Goal: Task Accomplishment & Management: Use online tool/utility

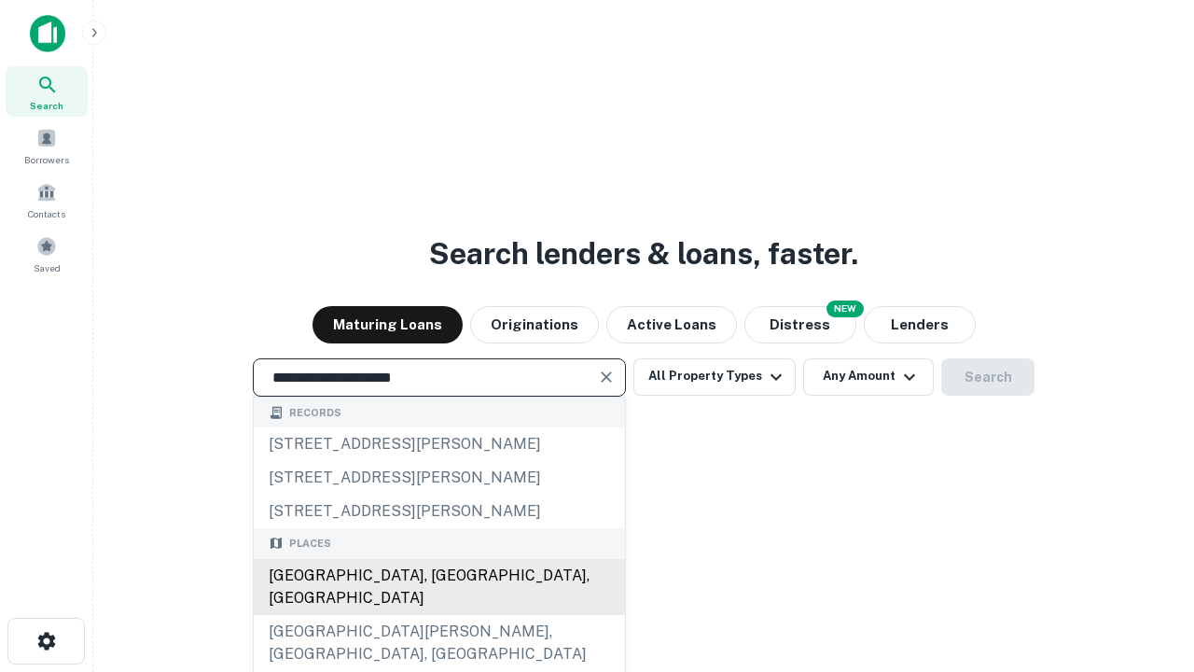
click at [439, 615] on div "[GEOGRAPHIC_DATA], [GEOGRAPHIC_DATA], [GEOGRAPHIC_DATA]" at bounding box center [439, 587] width 371 height 56
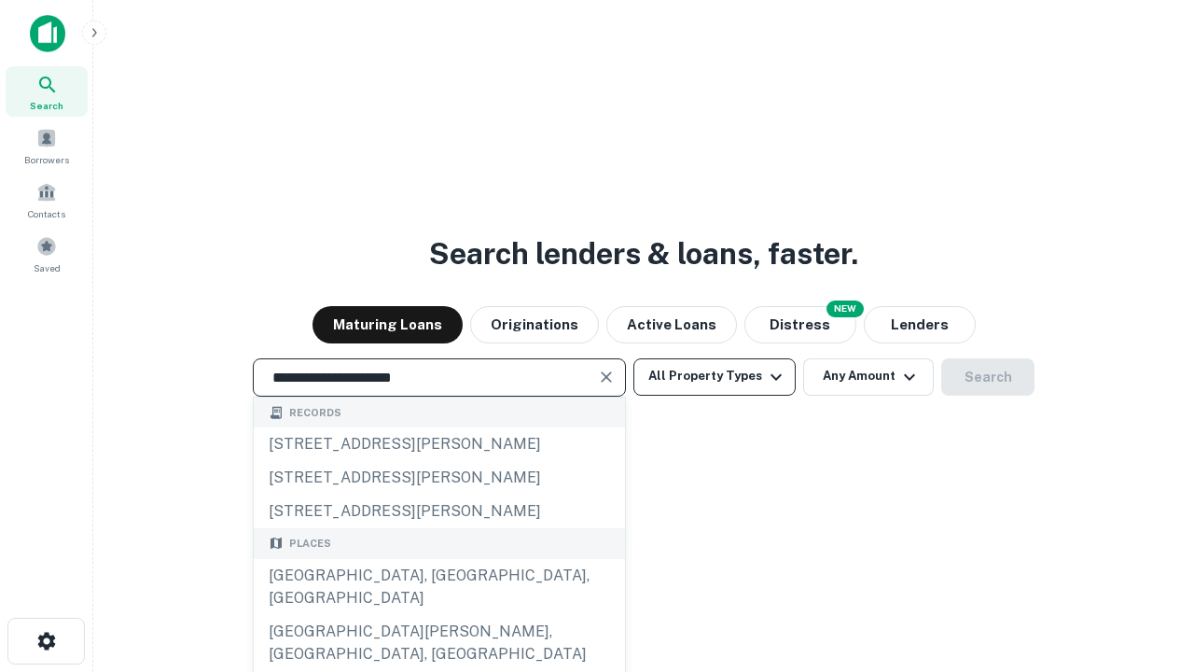
type input "**********"
click at [715, 376] on button "All Property Types" at bounding box center [715, 376] width 162 height 37
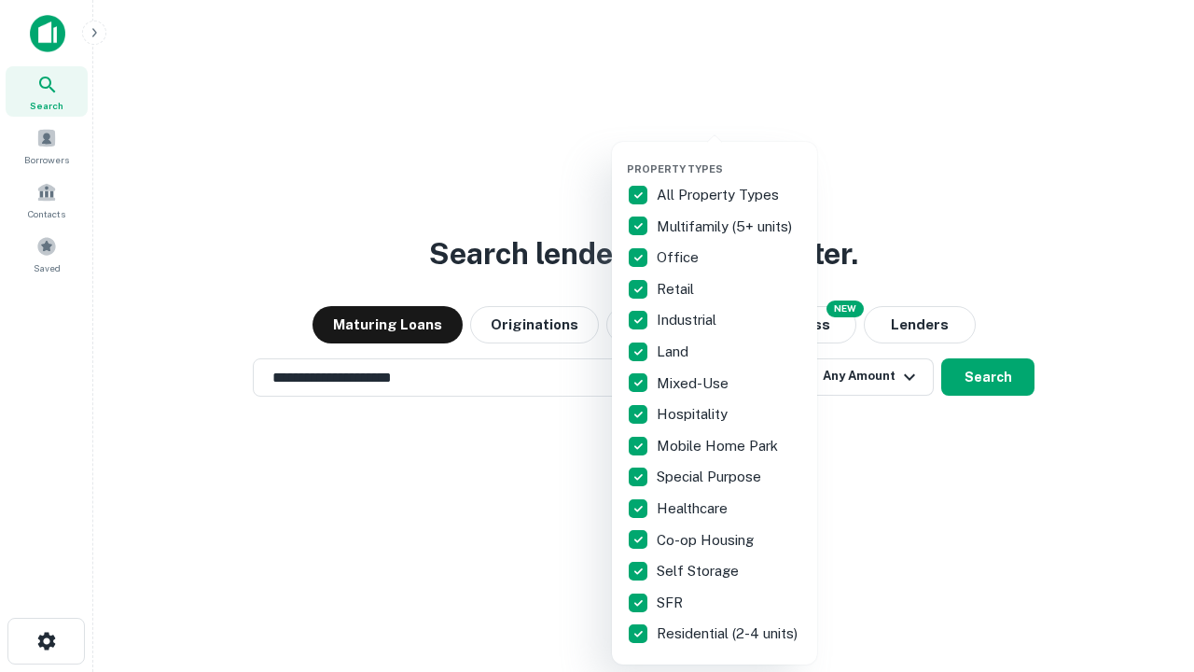
click at [730, 157] on button "button" at bounding box center [729, 157] width 205 height 1
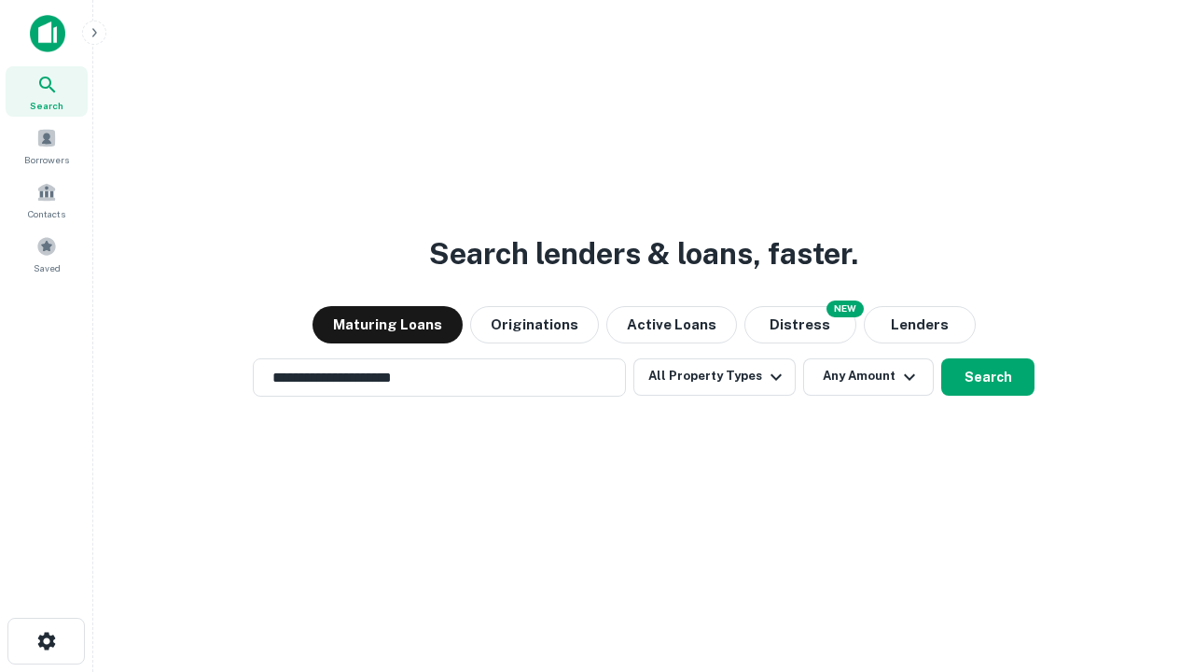
scroll to position [29, 0]
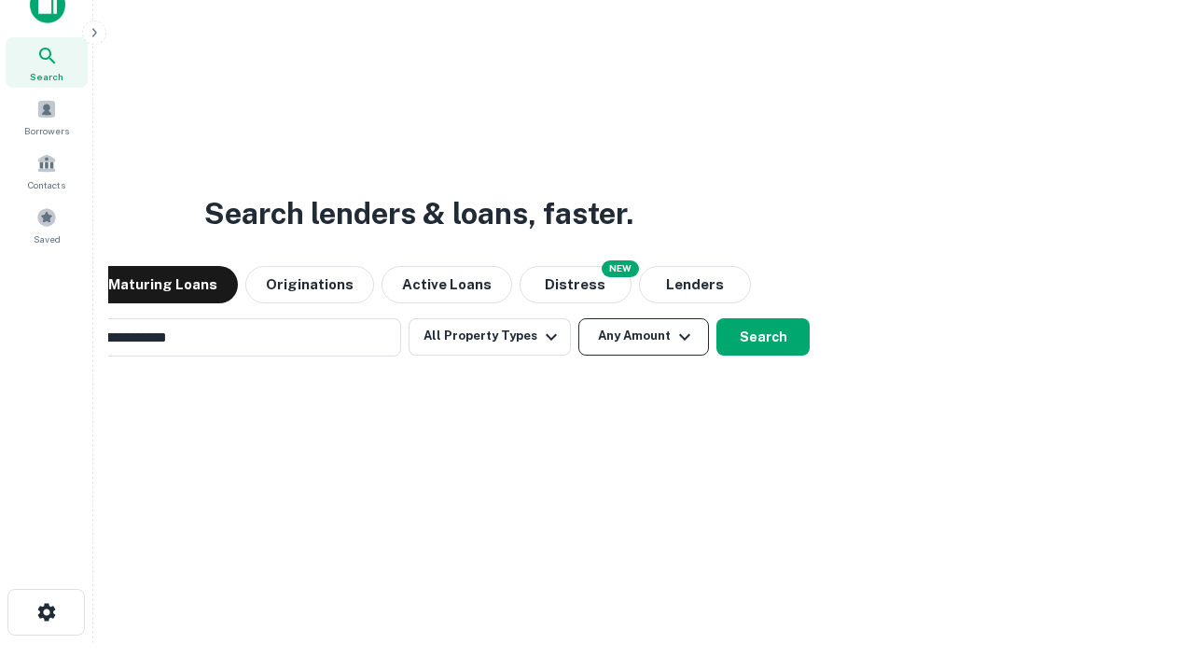
click at [579, 318] on button "Any Amount" at bounding box center [644, 336] width 131 height 37
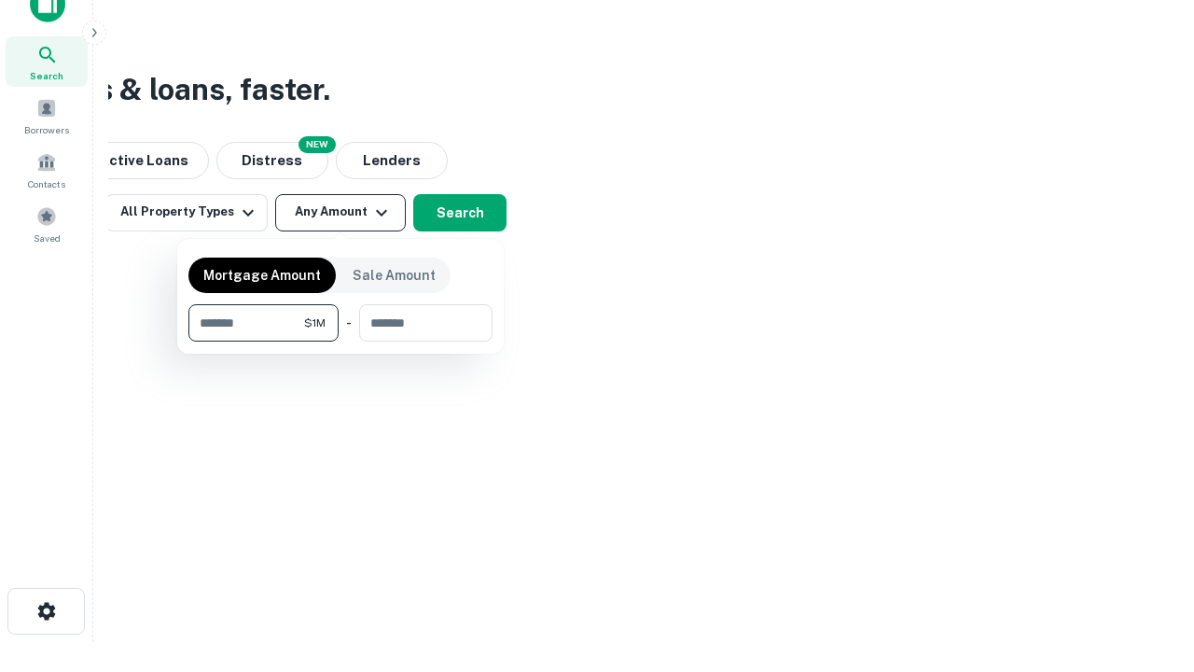
type input "*******"
click at [341, 342] on button "button" at bounding box center [340, 342] width 304 height 1
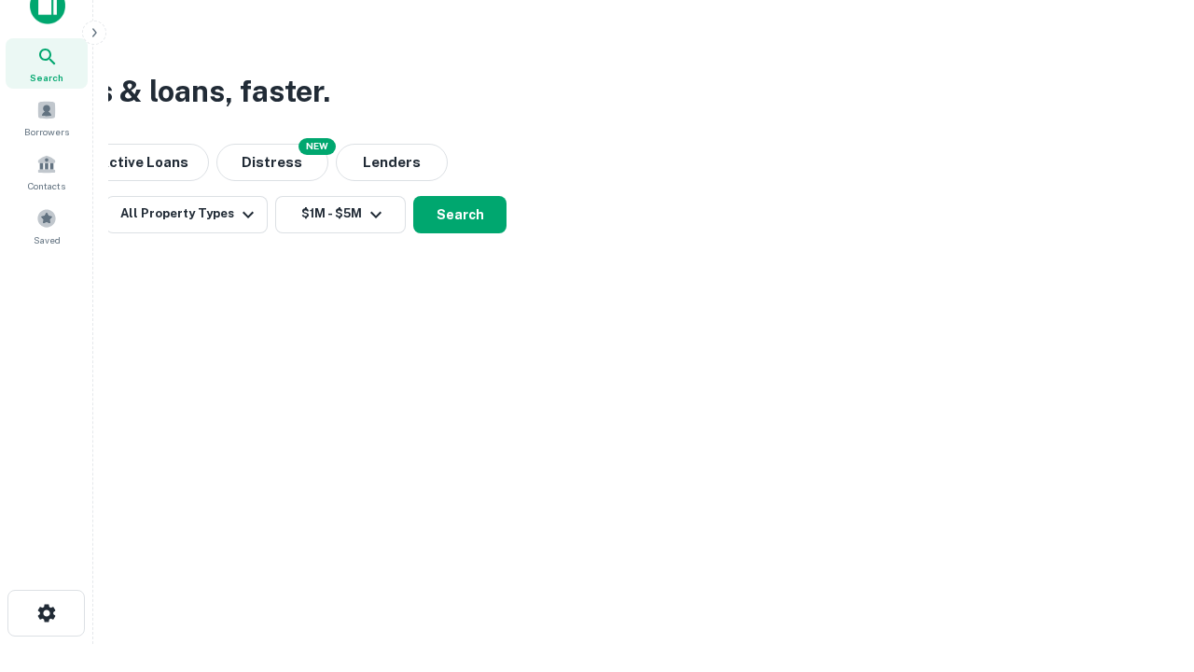
scroll to position [11, 344]
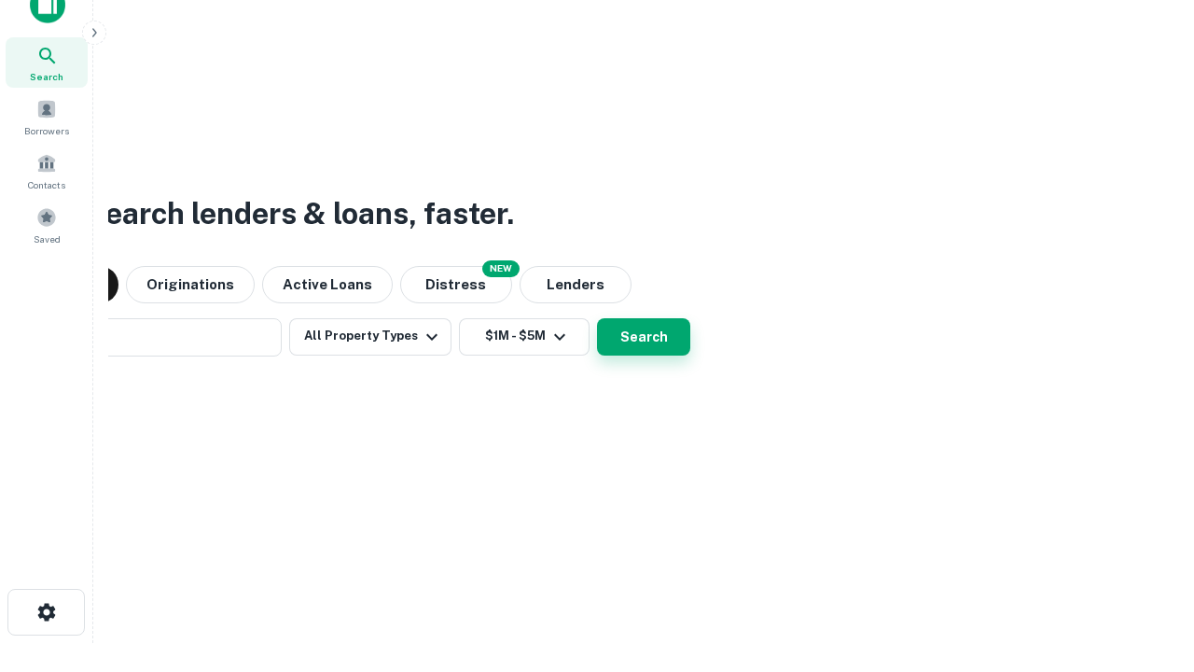
click at [597, 318] on button "Search" at bounding box center [643, 336] width 93 height 37
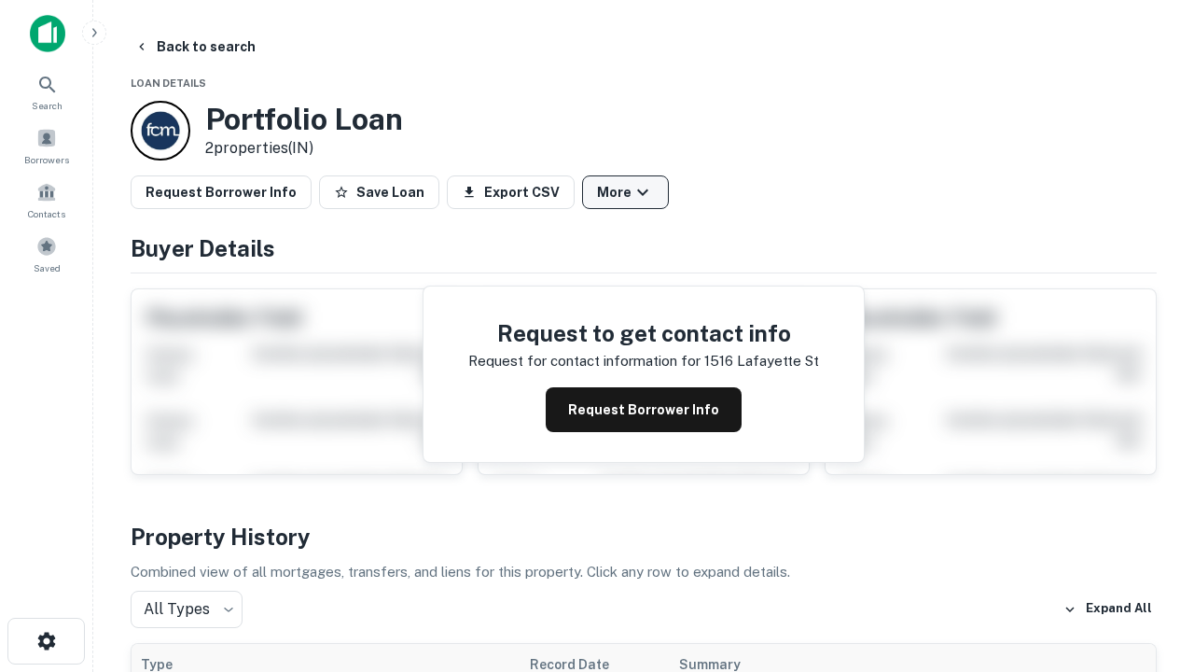
click at [625, 192] on button "More" at bounding box center [625, 192] width 87 height 34
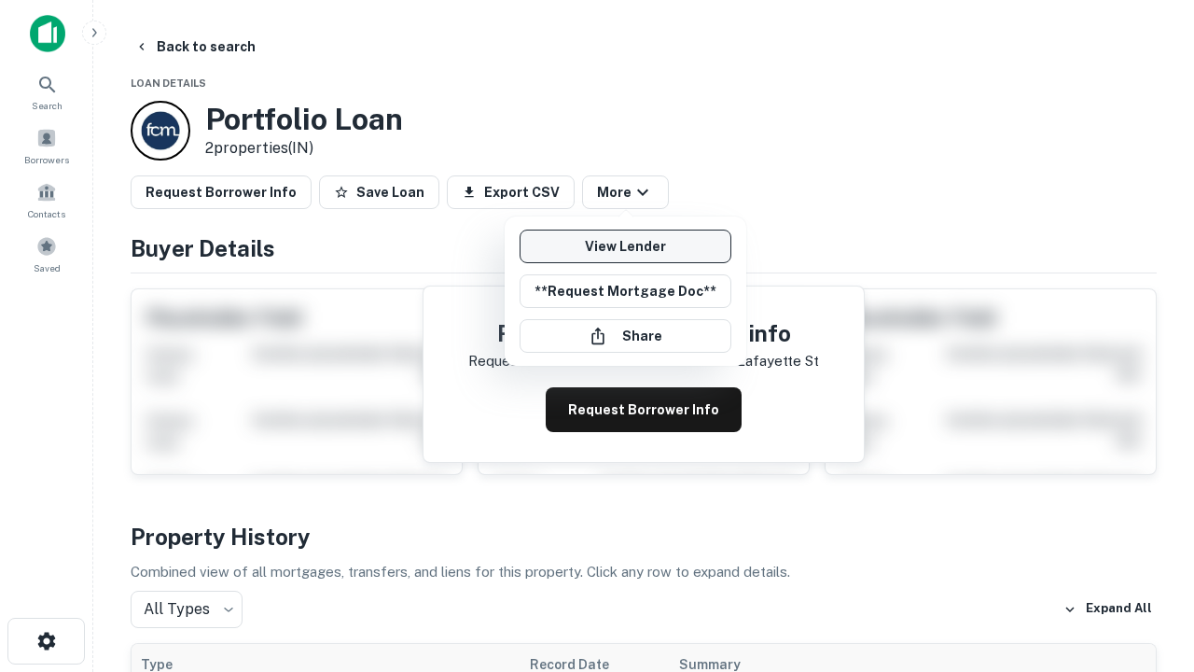
click at [625, 246] on link "View Lender" at bounding box center [626, 247] width 212 height 34
